Goal: Information Seeking & Learning: Check status

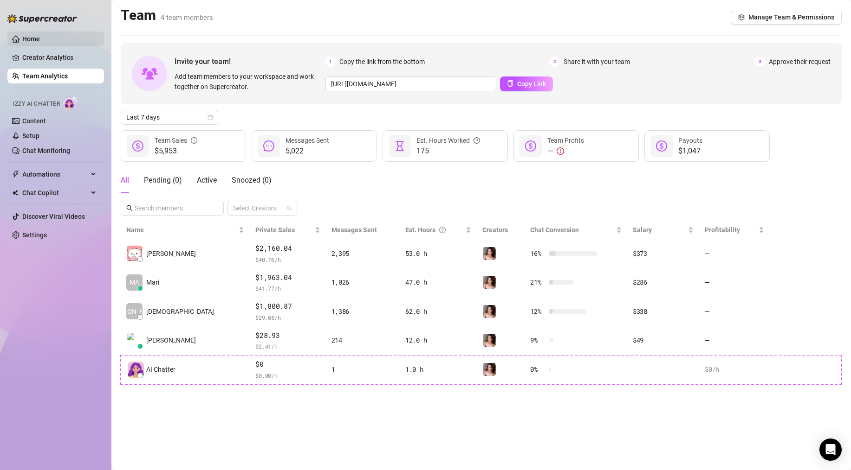
click at [28, 39] on link "Home" at bounding box center [31, 38] width 18 height 7
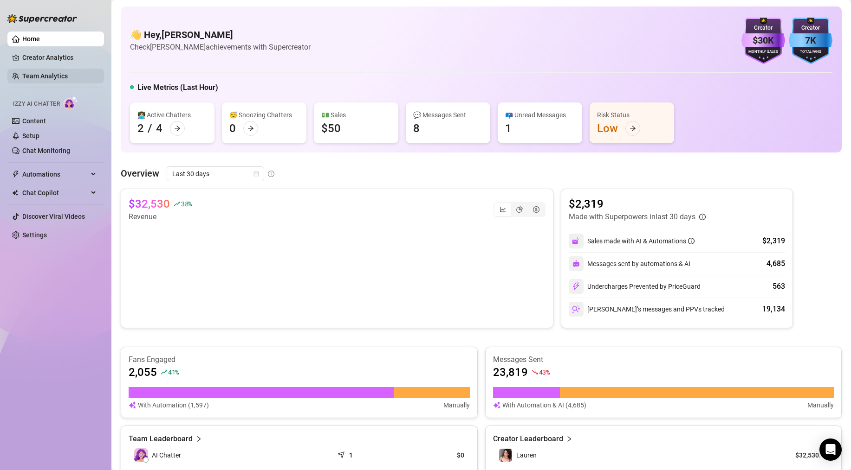
click at [55, 77] on link "Team Analytics" at bounding box center [44, 75] width 45 height 7
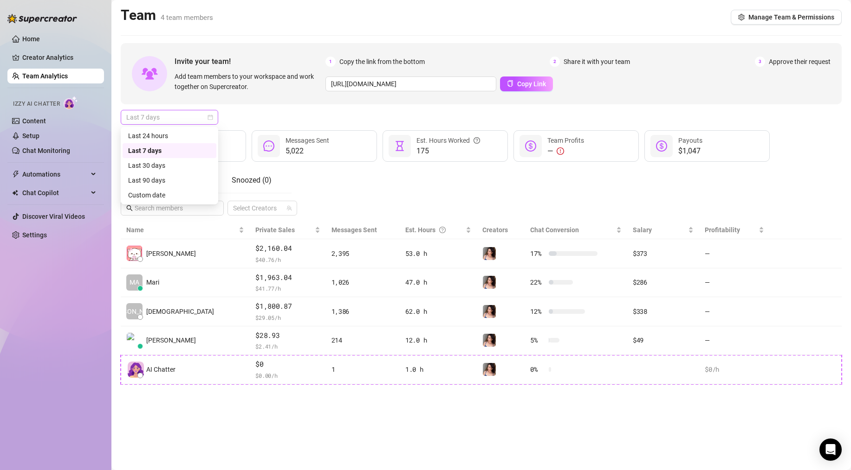
click at [195, 118] on span "Last 7 days" at bounding box center [169, 117] width 86 height 14
click at [147, 196] on div "Custom date" at bounding box center [169, 195] width 83 height 10
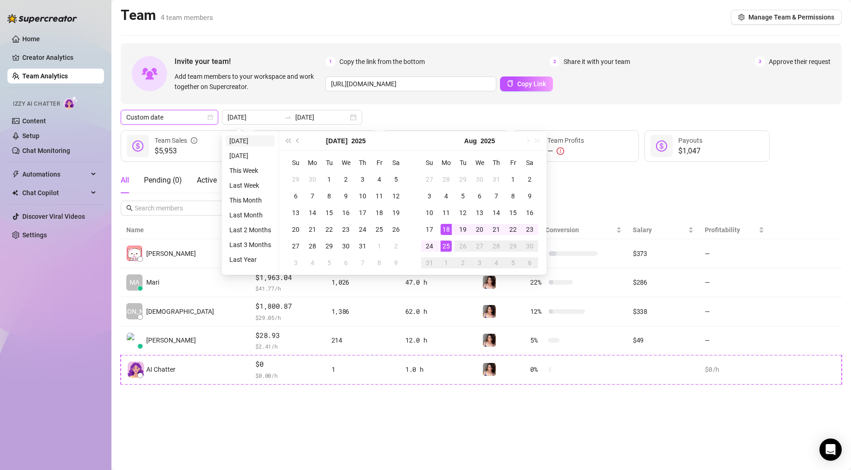
type input "[DATE]"
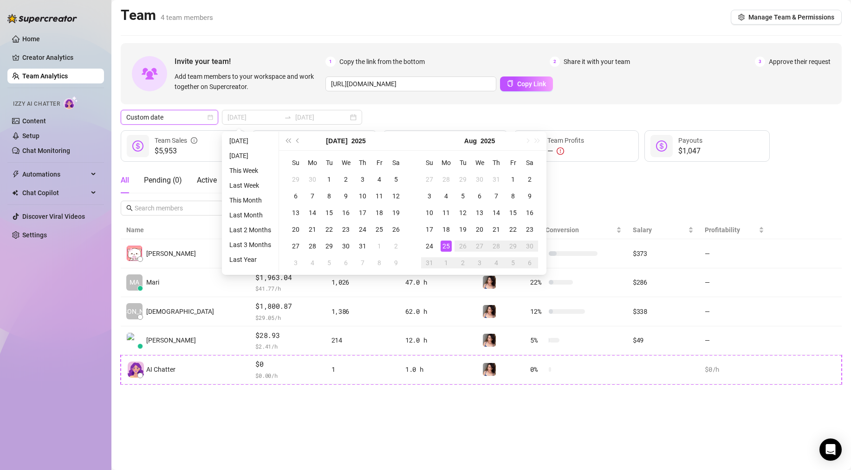
type input "[DATE]"
drag, startPoint x: 446, startPoint y: 229, endPoint x: 438, endPoint y: 237, distance: 11.2
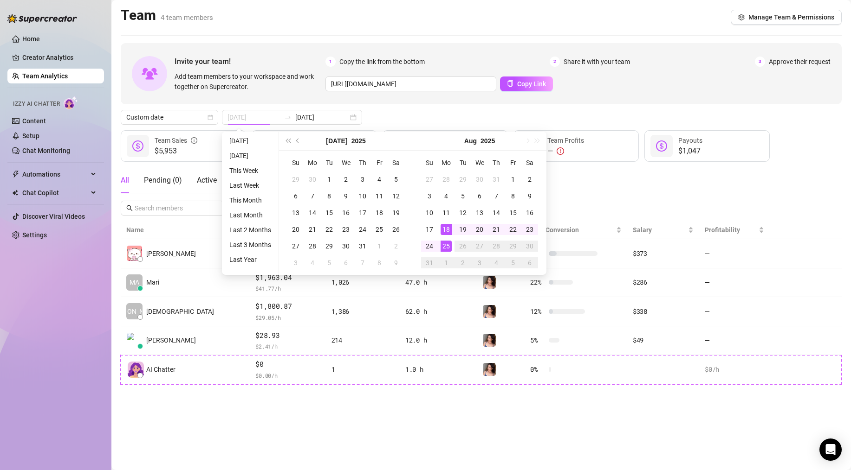
click at [446, 229] on div "18" at bounding box center [445, 229] width 11 height 11
type input "[DATE]"
click at [430, 248] on div "24" at bounding box center [429, 246] width 11 height 11
